Goal: Transaction & Acquisition: Subscribe to service/newsletter

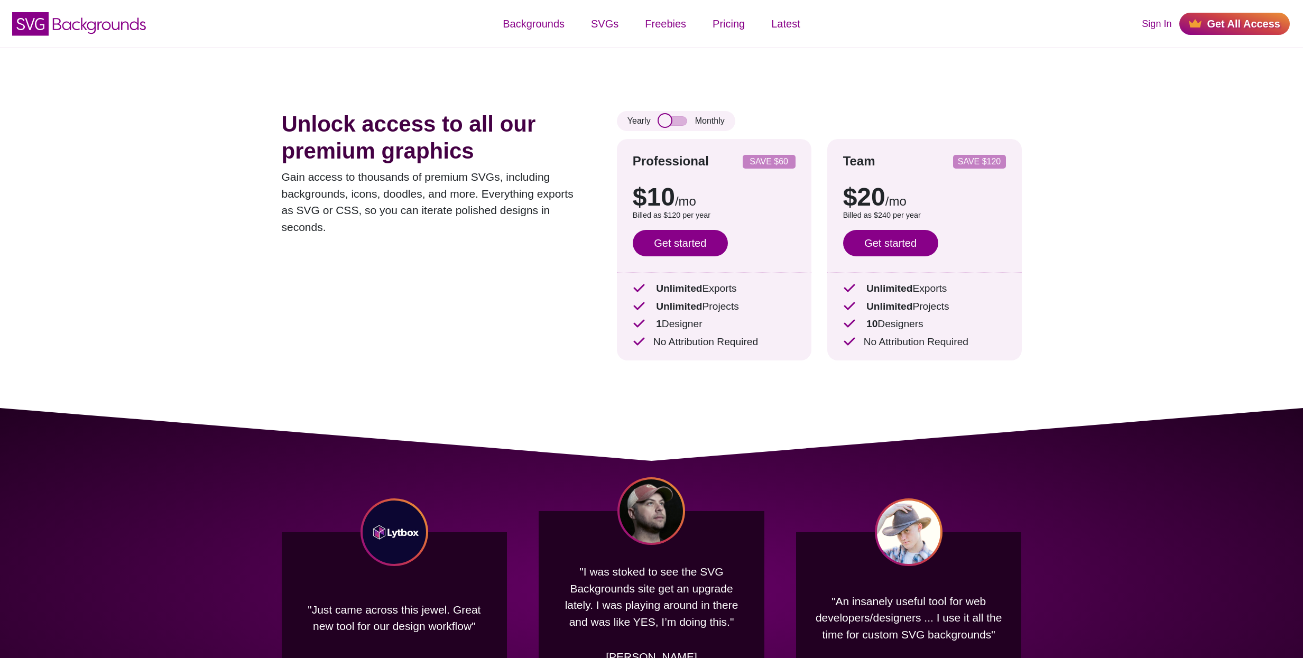
click at [676, 120] on input "checkbox" at bounding box center [672, 121] width 29 height 10
checkbox input "true"
